Goal: Task Accomplishment & Management: Use online tool/utility

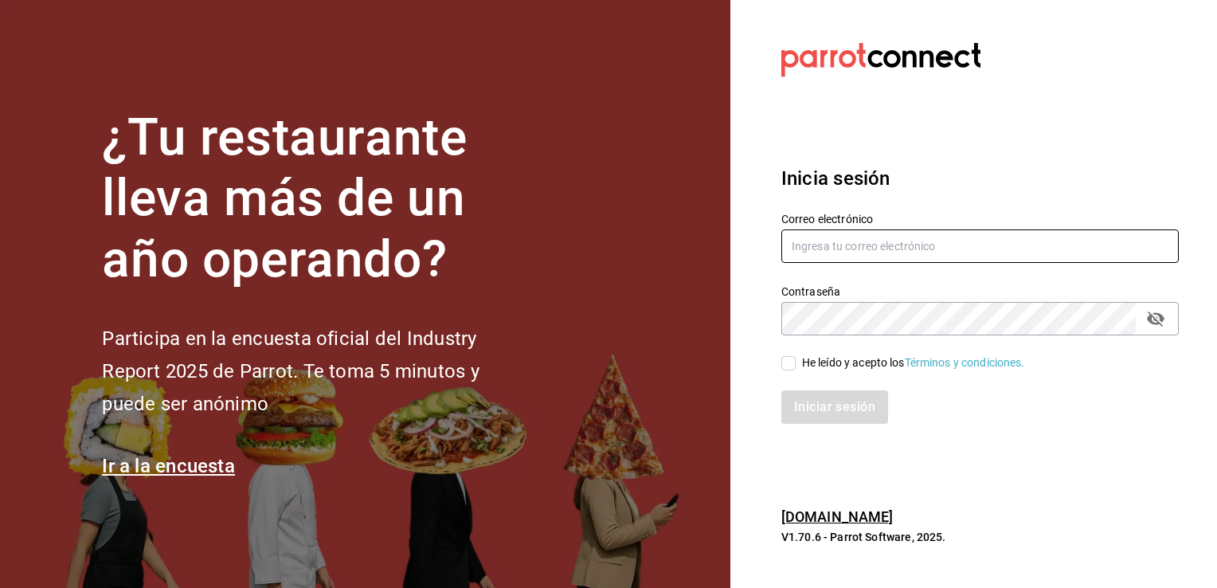
click at [816, 248] on input "text" at bounding box center [979, 245] width 397 height 33
type input "villalobost536@gmail.com"
click at [791, 358] on input "He leído y acepto los Términos y condiciones." at bounding box center [788, 363] width 14 height 14
checkbox input "true"
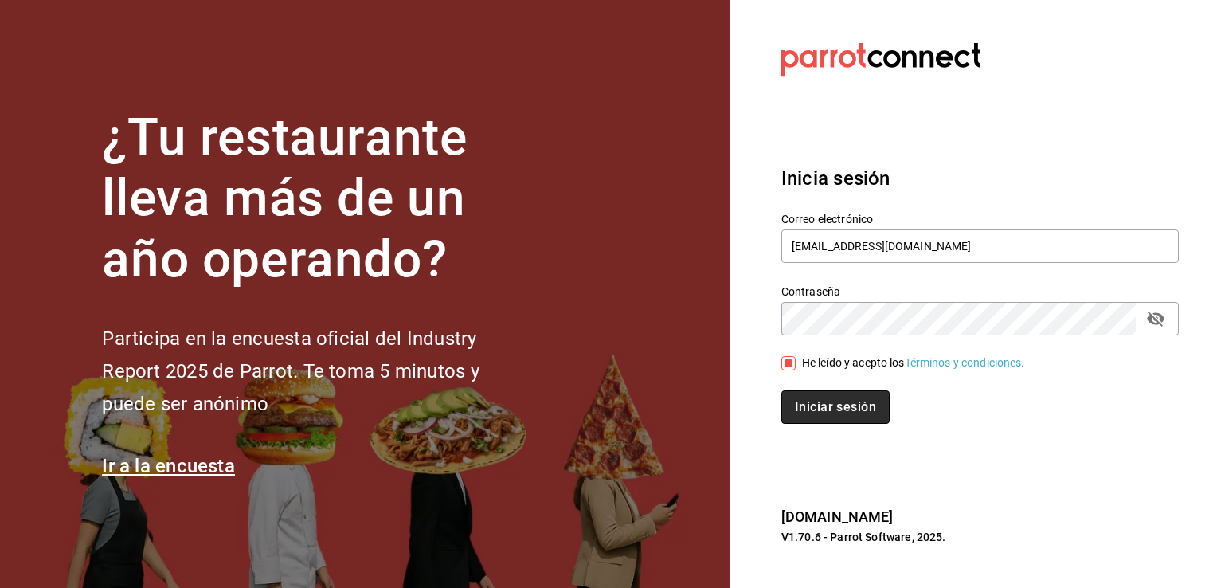
click at [827, 414] on button "Iniciar sesión" at bounding box center [835, 406] width 108 height 33
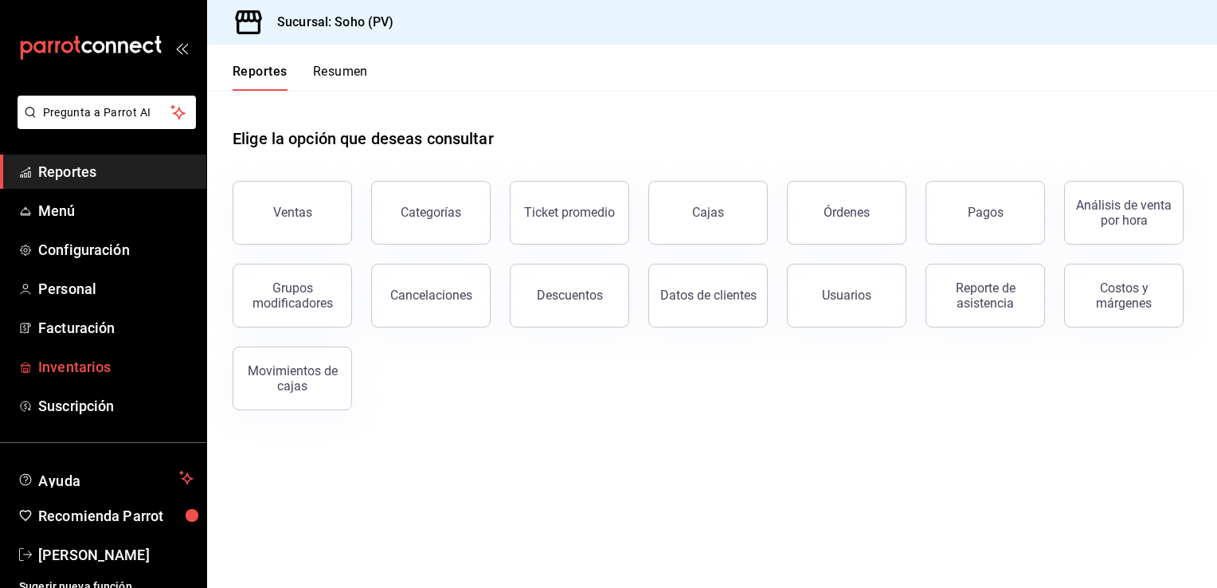
click at [73, 363] on span "Inventarios" at bounding box center [115, 367] width 155 height 22
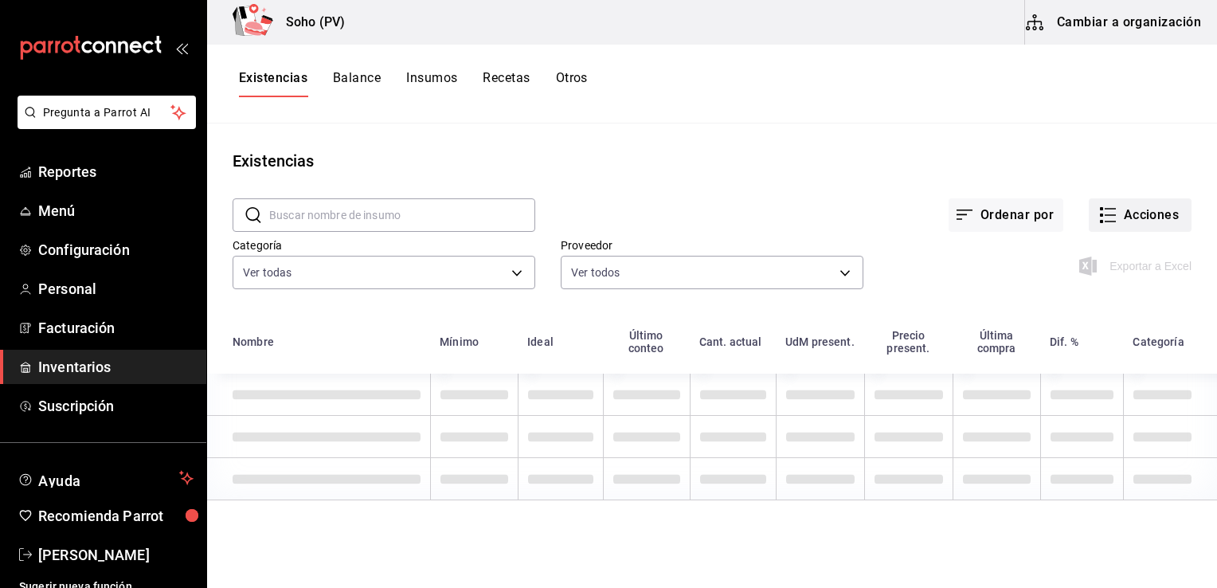
click at [1151, 210] on button "Acciones" at bounding box center [1140, 214] width 103 height 33
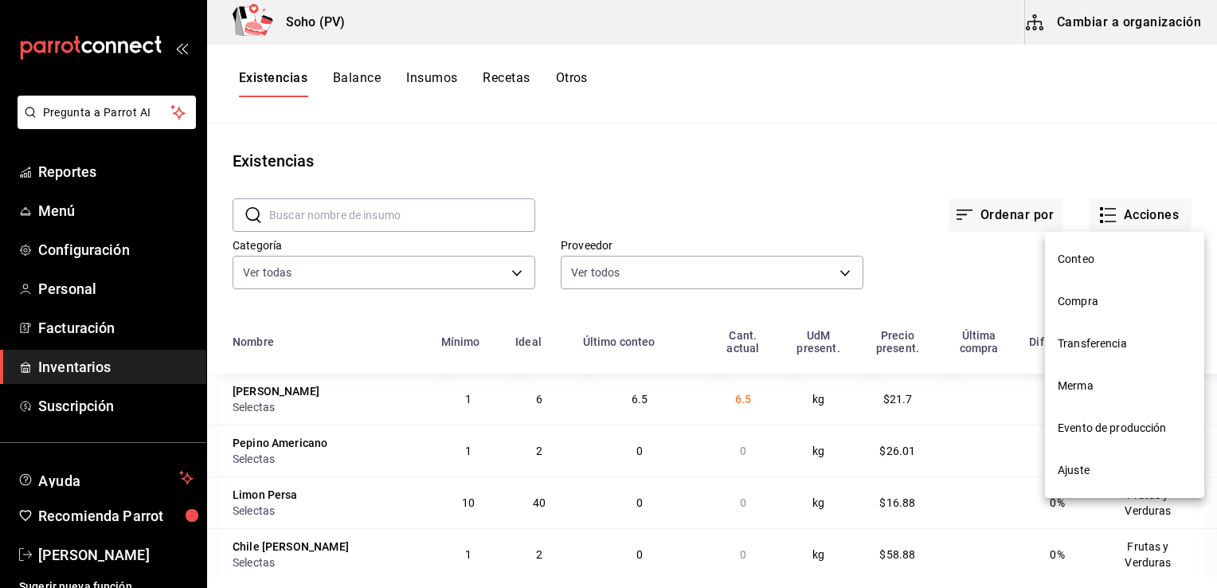
click at [1067, 260] on span "Conteo" at bounding box center [1125, 259] width 134 height 17
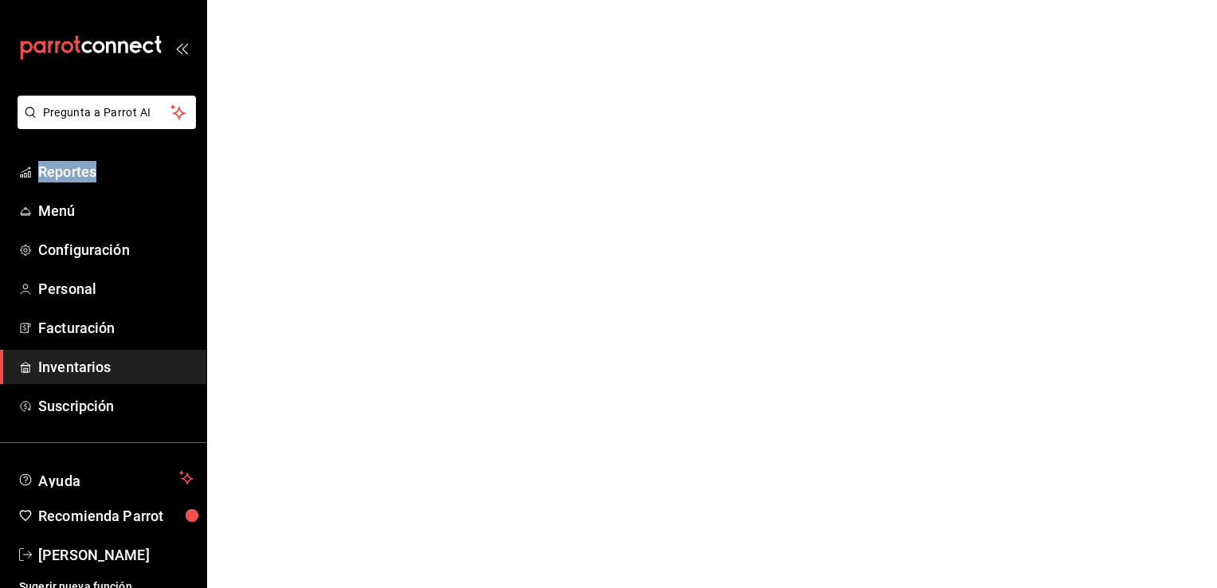
click at [1067, 0] on html "Pregunta a Parrot AI Reportes Menú Configuración Personal Facturación Inventari…" at bounding box center [608, 0] width 1217 height 0
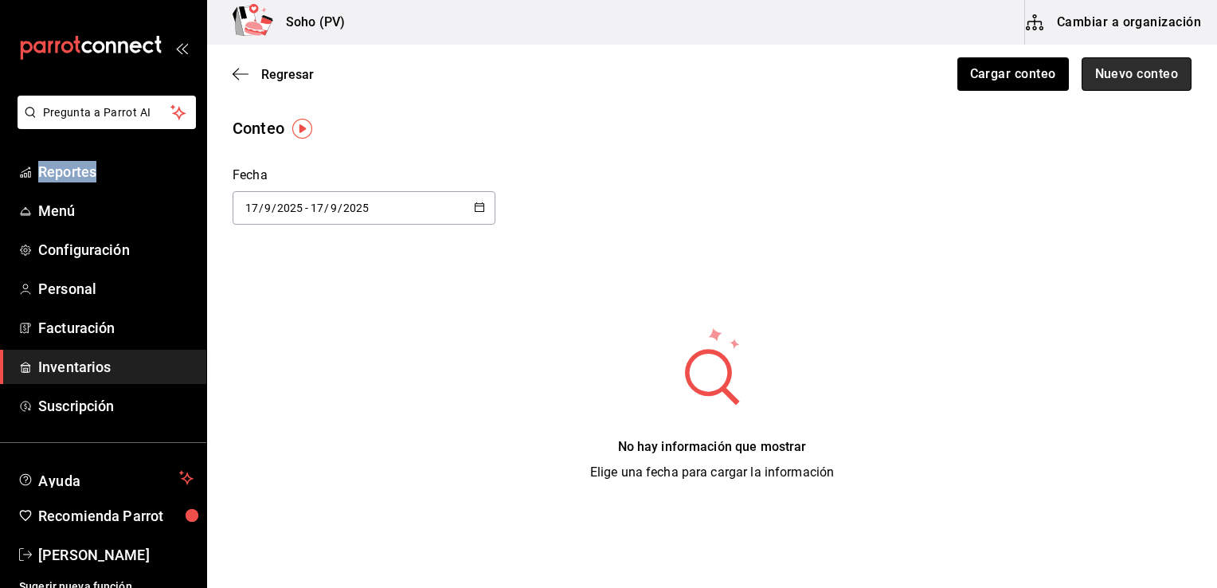
click at [1114, 68] on button "Nuevo conteo" at bounding box center [1137, 73] width 111 height 33
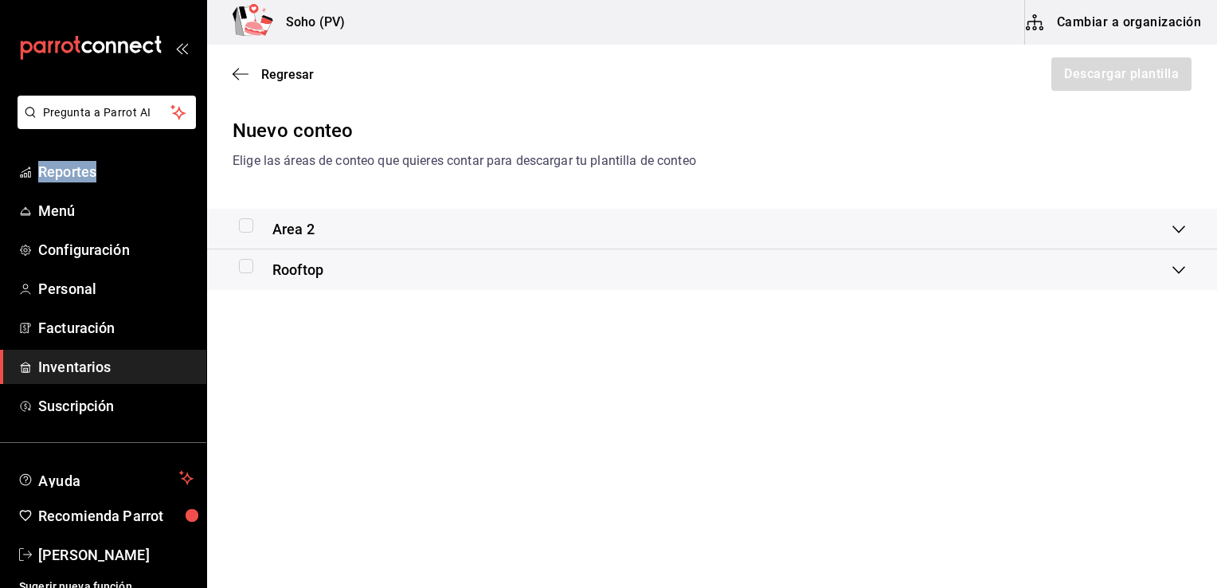
click at [245, 262] on input "checkbox" at bounding box center [246, 266] width 14 height 14
checkbox input "true"
click at [1111, 78] on button "Descargar plantilla" at bounding box center [1121, 73] width 142 height 33
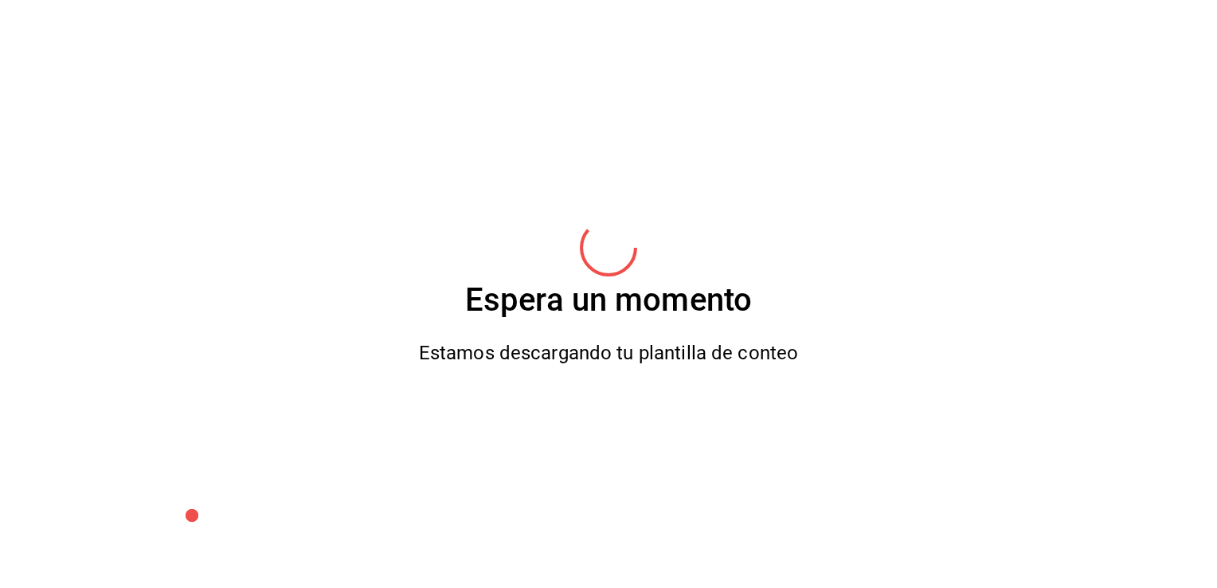
click at [1111, 78] on div "Espera un momento Estamos descargando tu plantilla de conteo" at bounding box center [608, 294] width 1217 height 588
